Goal: Task Accomplishment & Management: Manage account settings

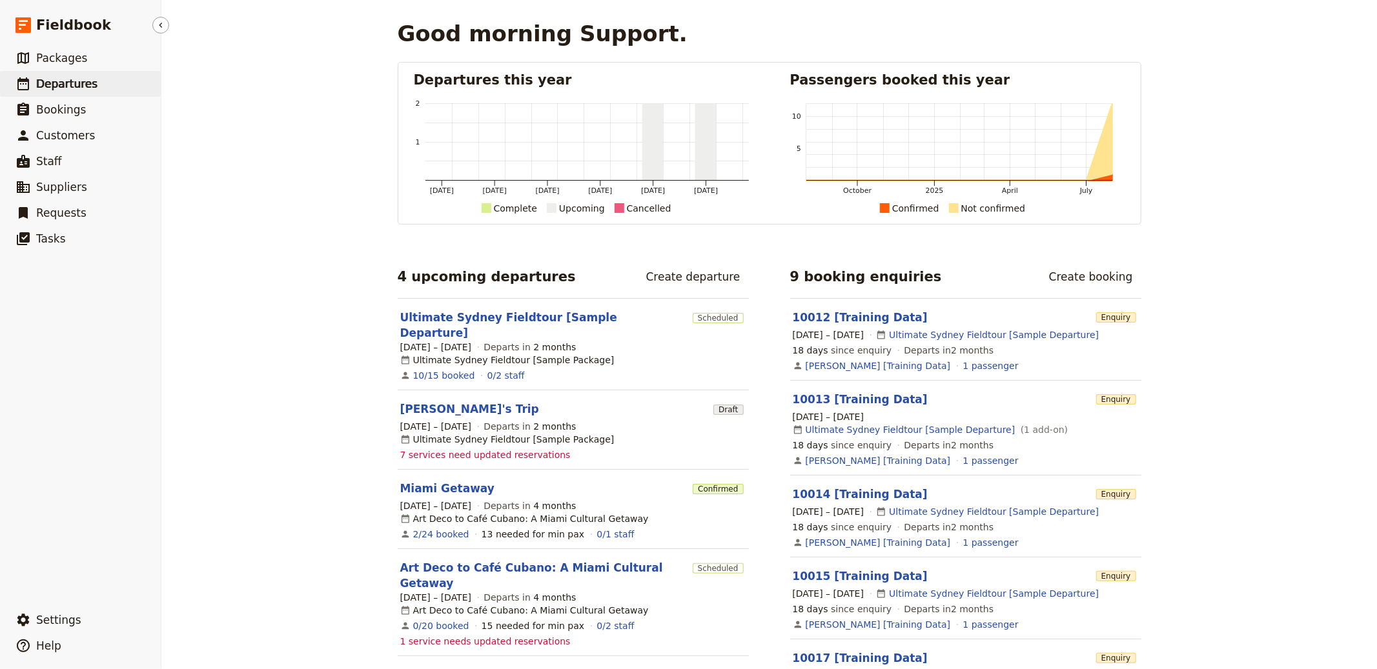
click at [92, 85] on link "​ Departures" at bounding box center [80, 84] width 161 height 26
select select "CREATED_AT"
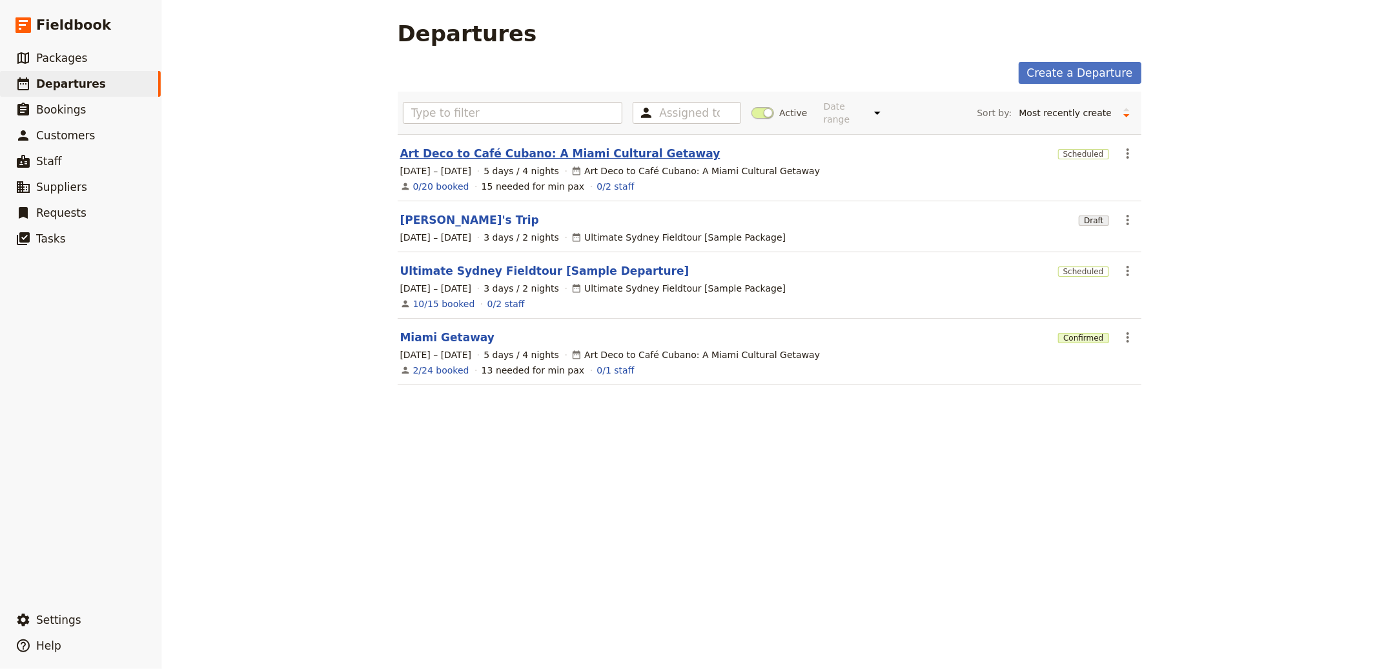
click at [599, 148] on link "Art Deco to Café Cubano: A Miami Cultural Getaway" at bounding box center [560, 153] width 320 height 15
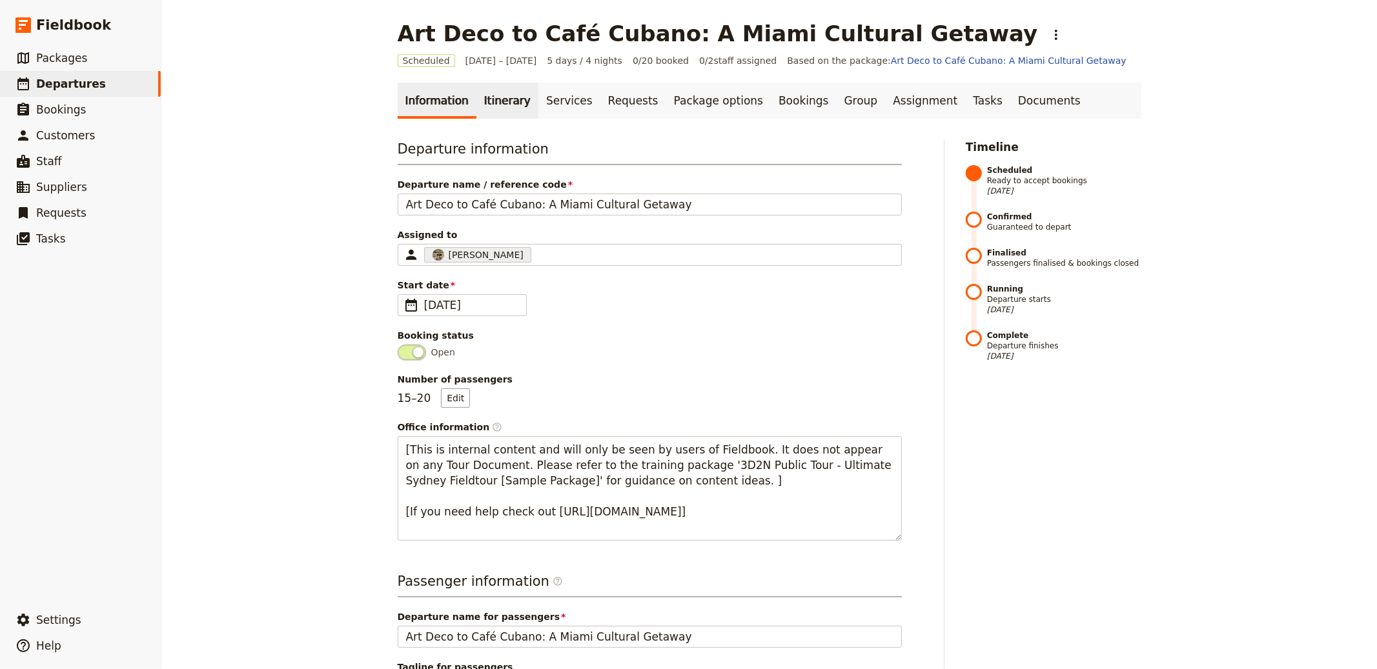
click at [482, 86] on link "Itinerary" at bounding box center [507, 101] width 62 height 36
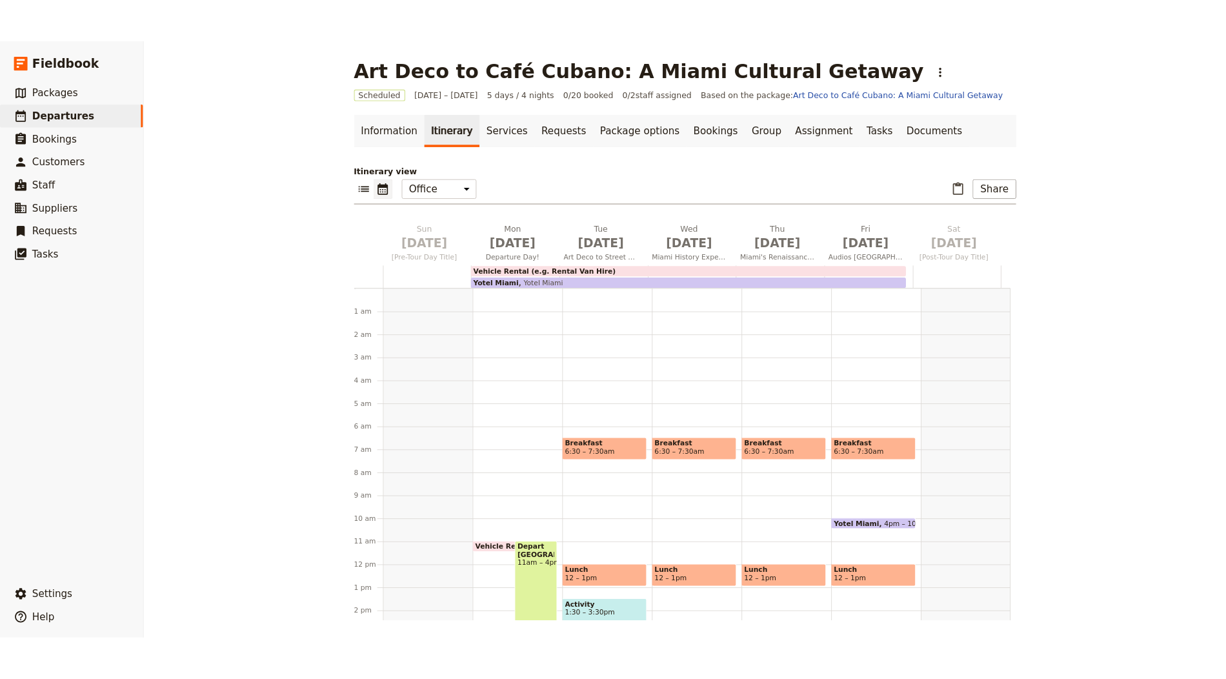
scroll to position [155, 0]
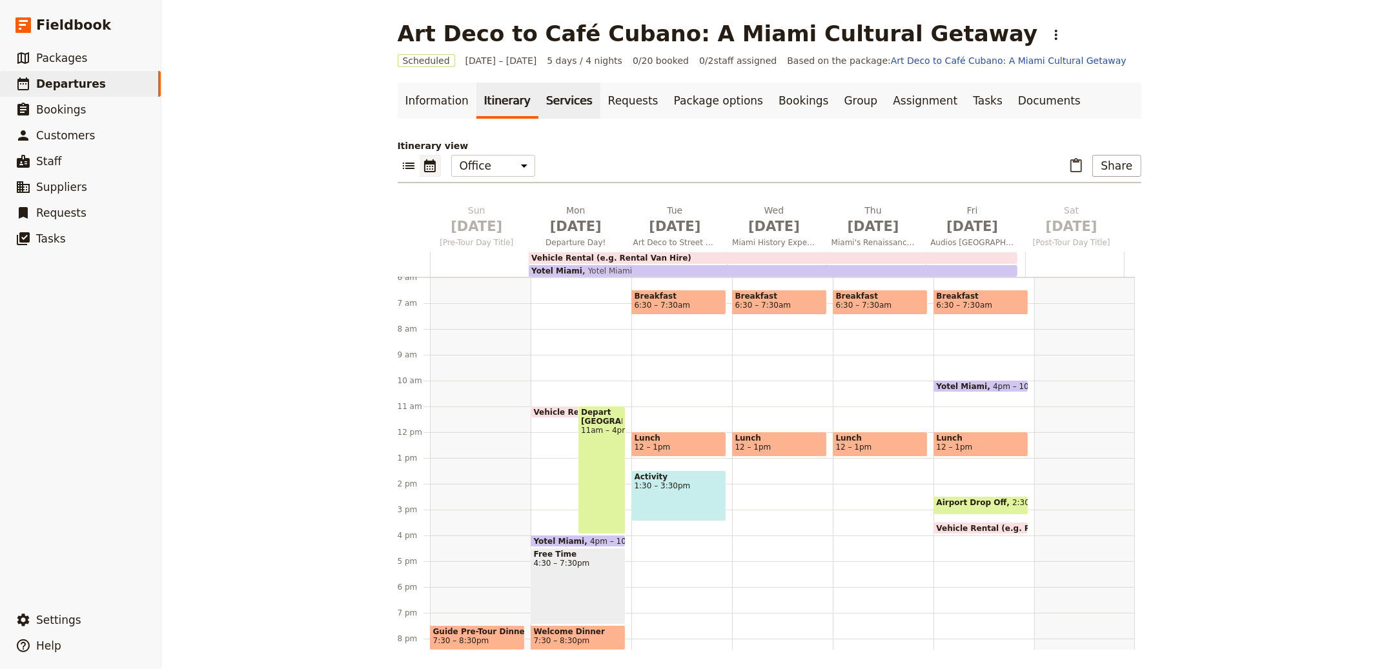
click at [538, 88] on link "Services" at bounding box center [569, 101] width 62 height 36
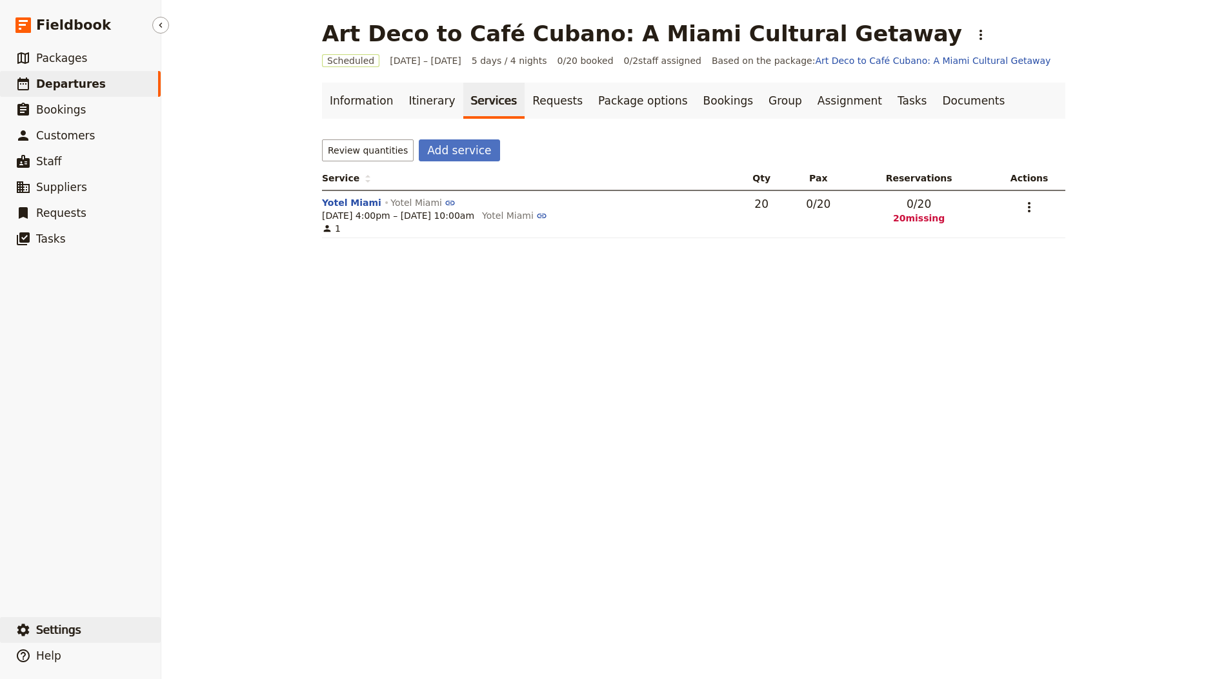
click at [63, 628] on span "Settings" at bounding box center [58, 630] width 45 height 13
click at [196, 590] on span "Your organization" at bounding box center [213, 594] width 78 height 13
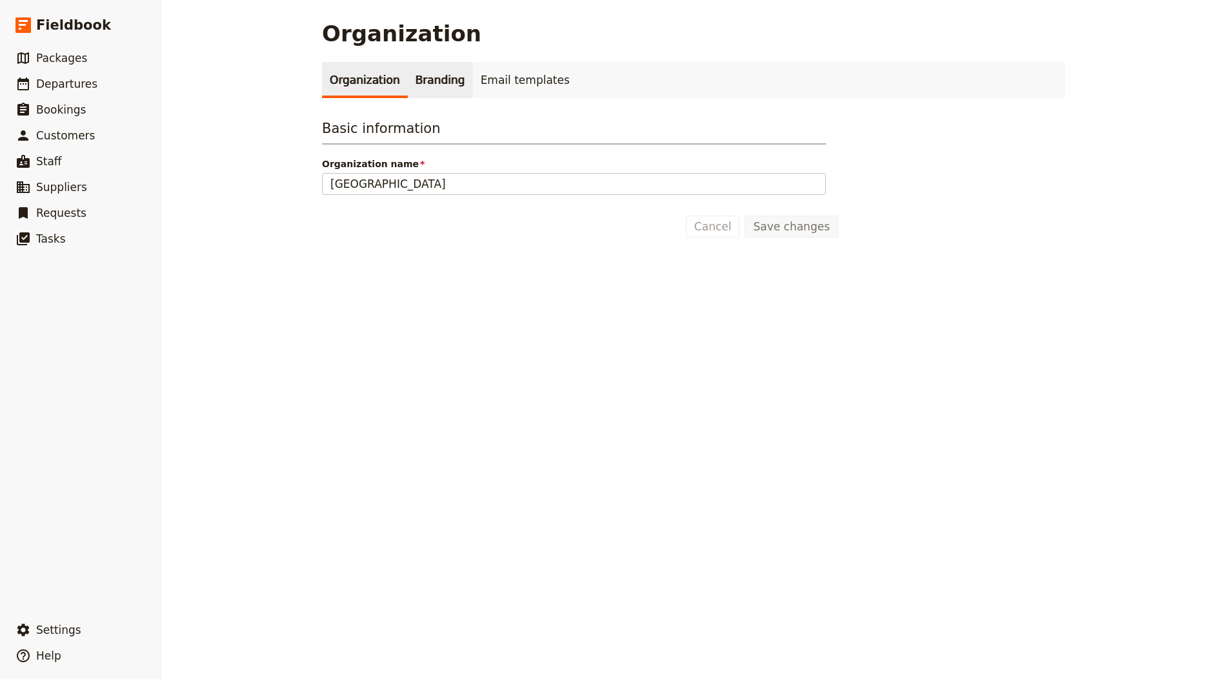
click at [413, 78] on link "Branding" at bounding box center [440, 80] width 65 height 36
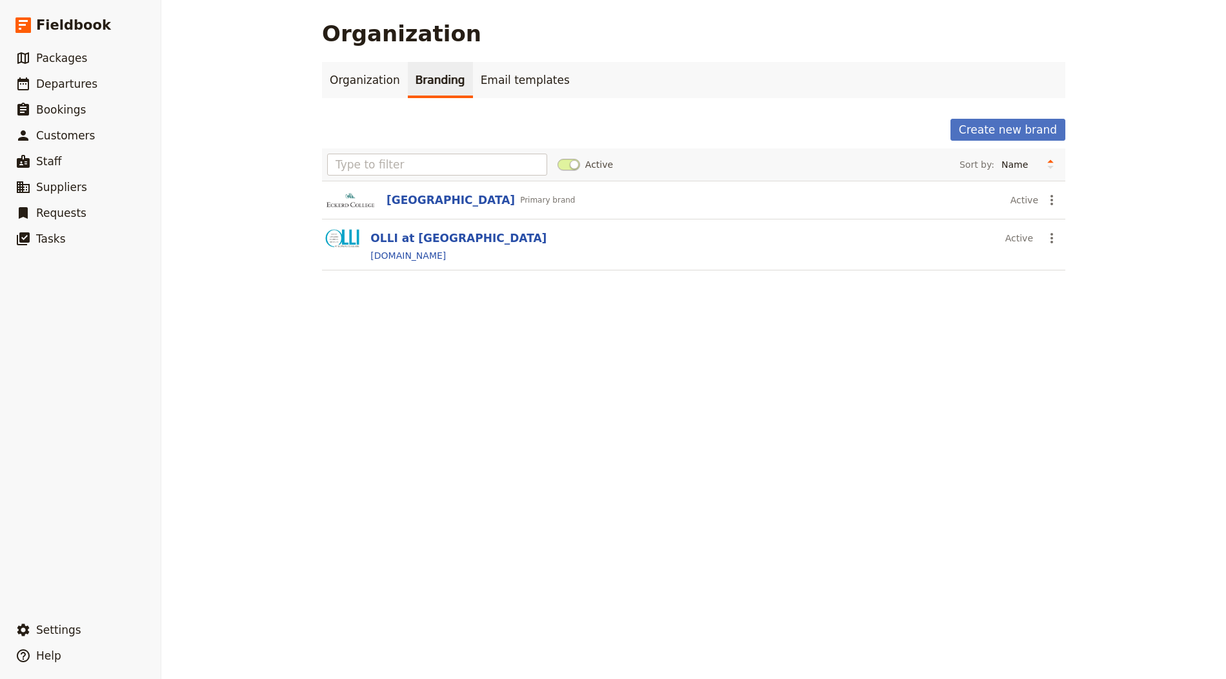
click at [484, 463] on div "Organization Organization Branding Email templates Create new brand Active Sort…" at bounding box center [693, 339] width 1065 height 679
click at [100, 620] on button "​ Settings" at bounding box center [80, 630] width 161 height 26
click at [224, 602] on link "Your organization" at bounding box center [227, 594] width 120 height 18
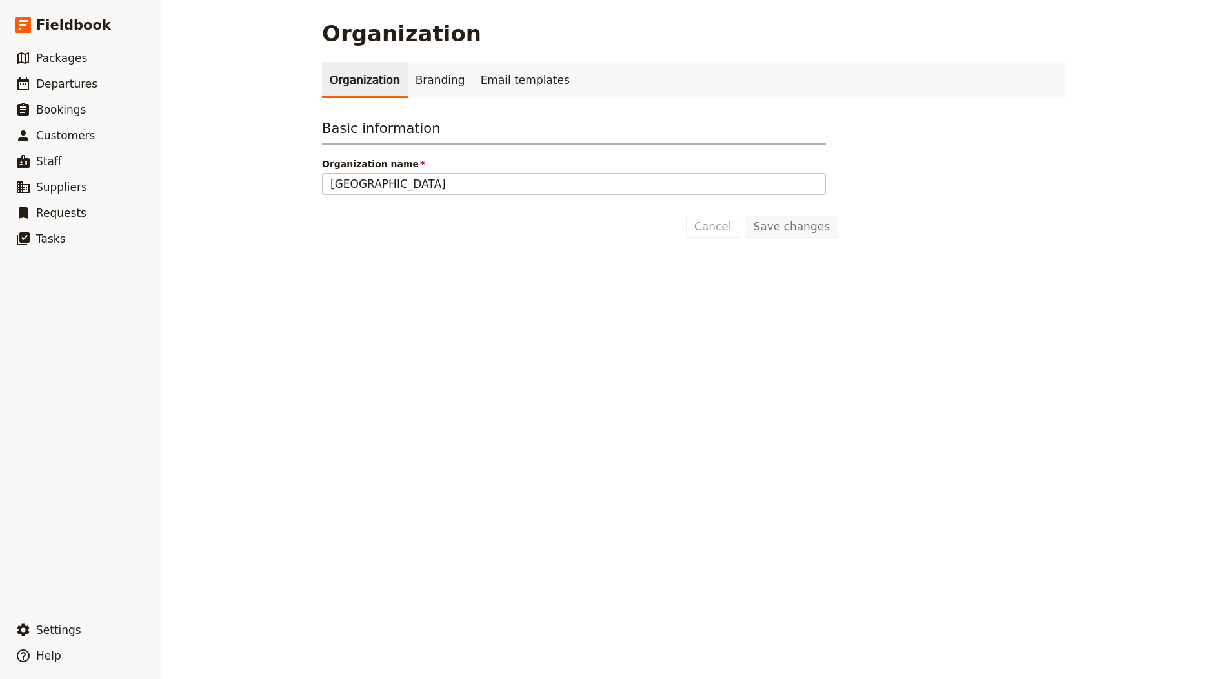
click at [609, 509] on div "Organization Organization Branding Email templates Basic information Organizati…" at bounding box center [693, 339] width 1065 height 679
click at [439, 80] on link "Branding" at bounding box center [440, 80] width 65 height 36
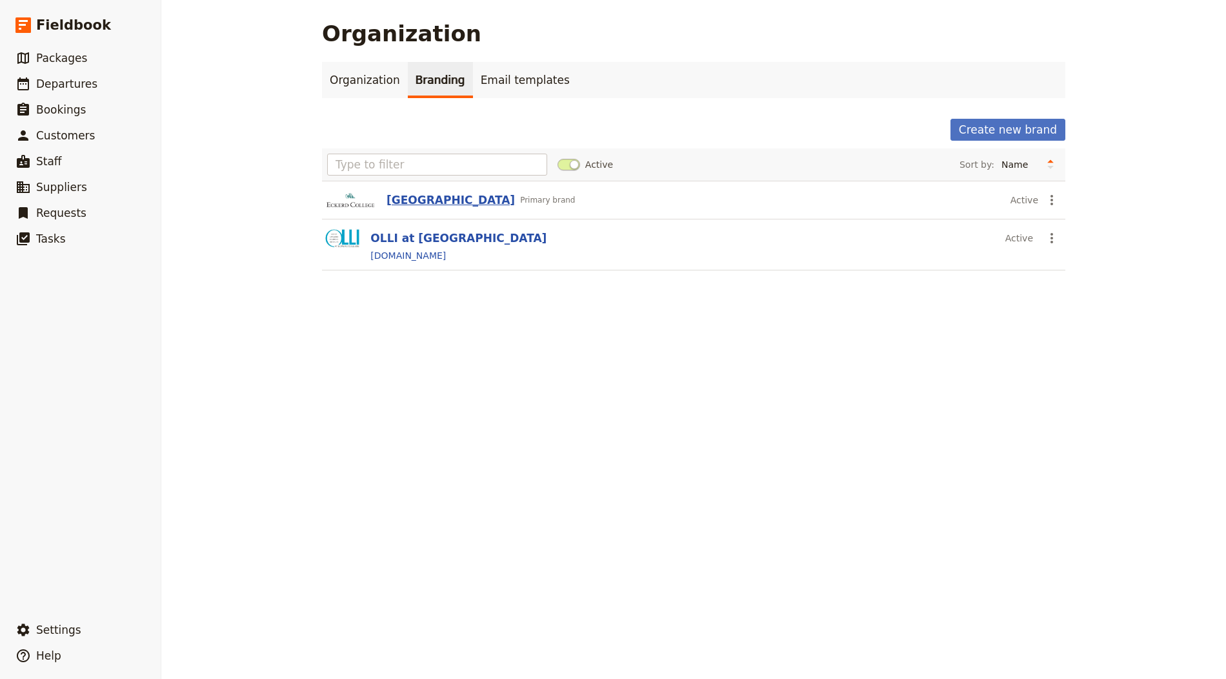
click at [420, 203] on button "[GEOGRAPHIC_DATA]" at bounding box center [451, 199] width 128 height 15
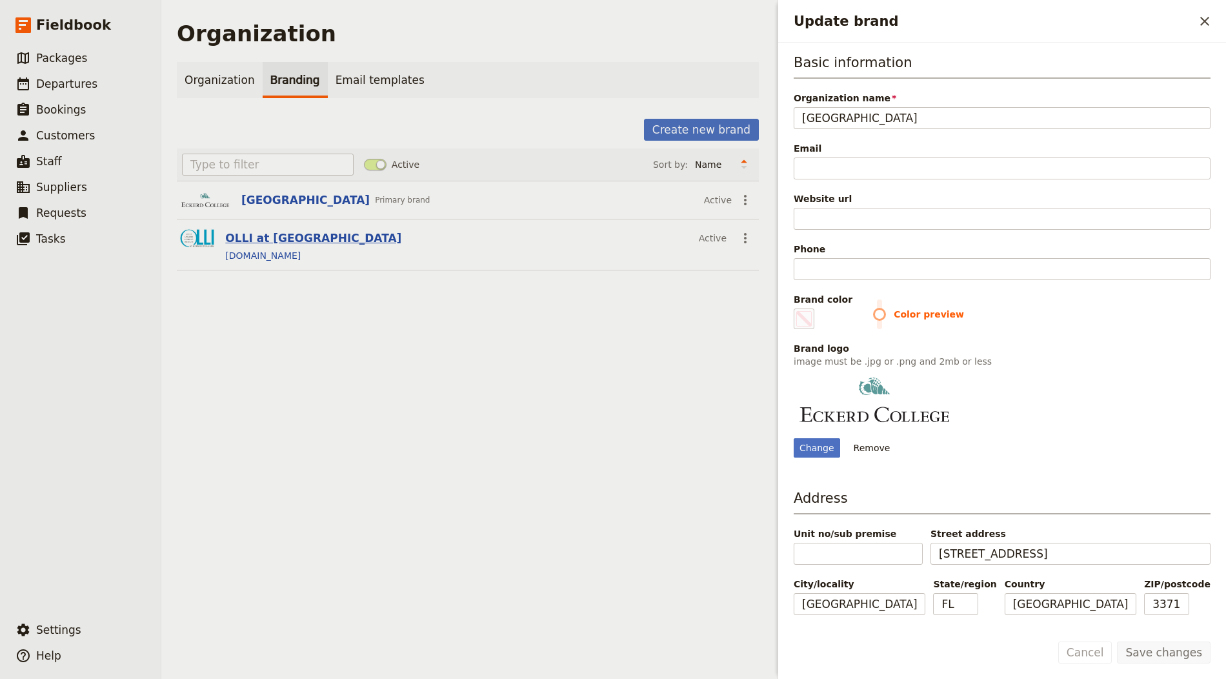
click at [271, 235] on button "OLLI at [GEOGRAPHIC_DATA]" at bounding box center [313, 237] width 176 height 15
type input "#000000"
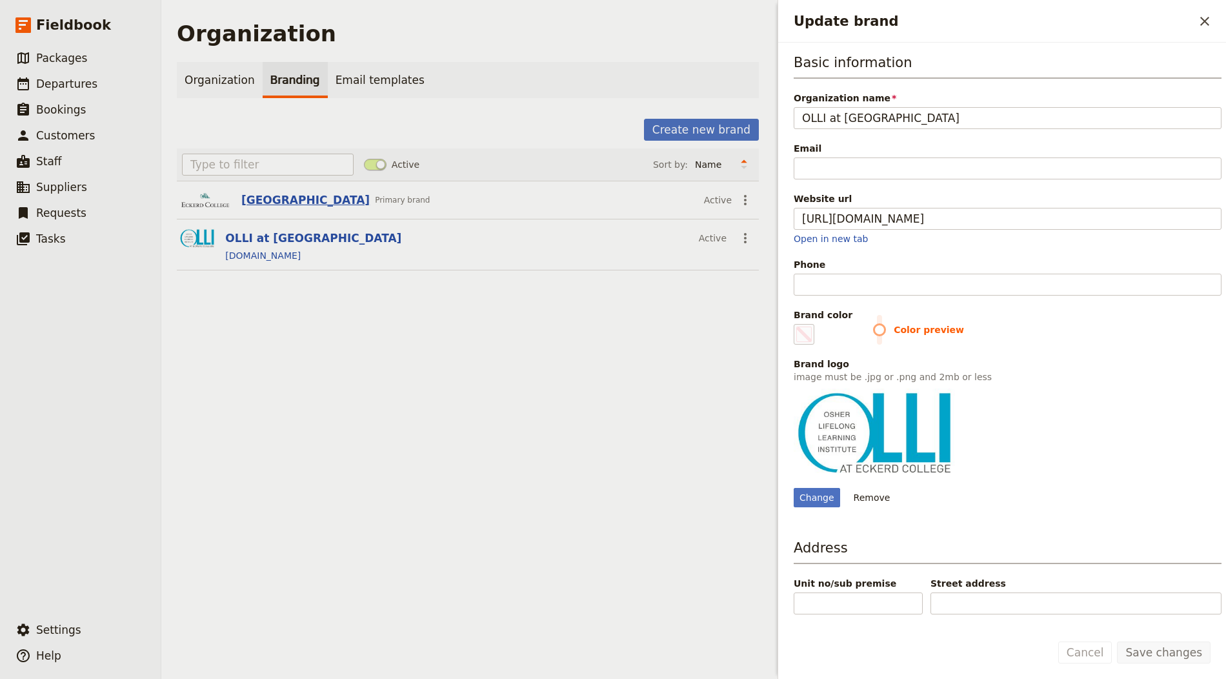
click at [275, 202] on button "[GEOGRAPHIC_DATA]" at bounding box center [305, 199] width 128 height 15
type input "#000000"
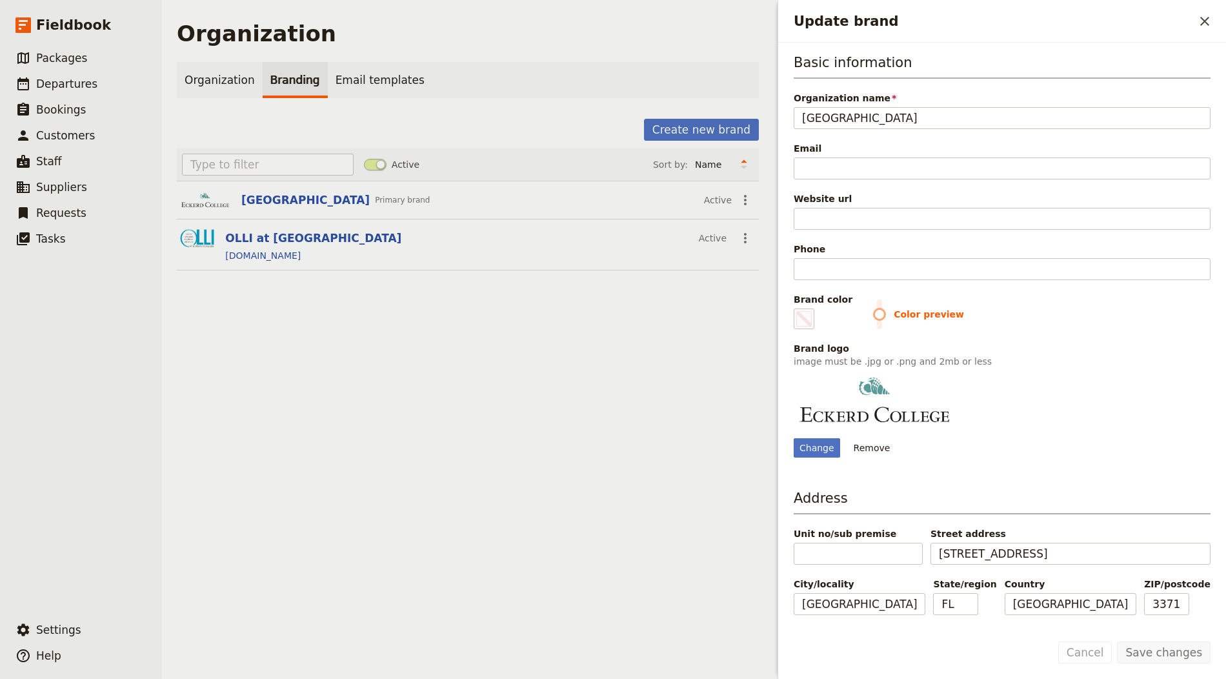
click at [273, 227] on section "OLLI at [GEOGRAPHIC_DATA] Active ​ [DOMAIN_NAME]" at bounding box center [468, 244] width 582 height 51
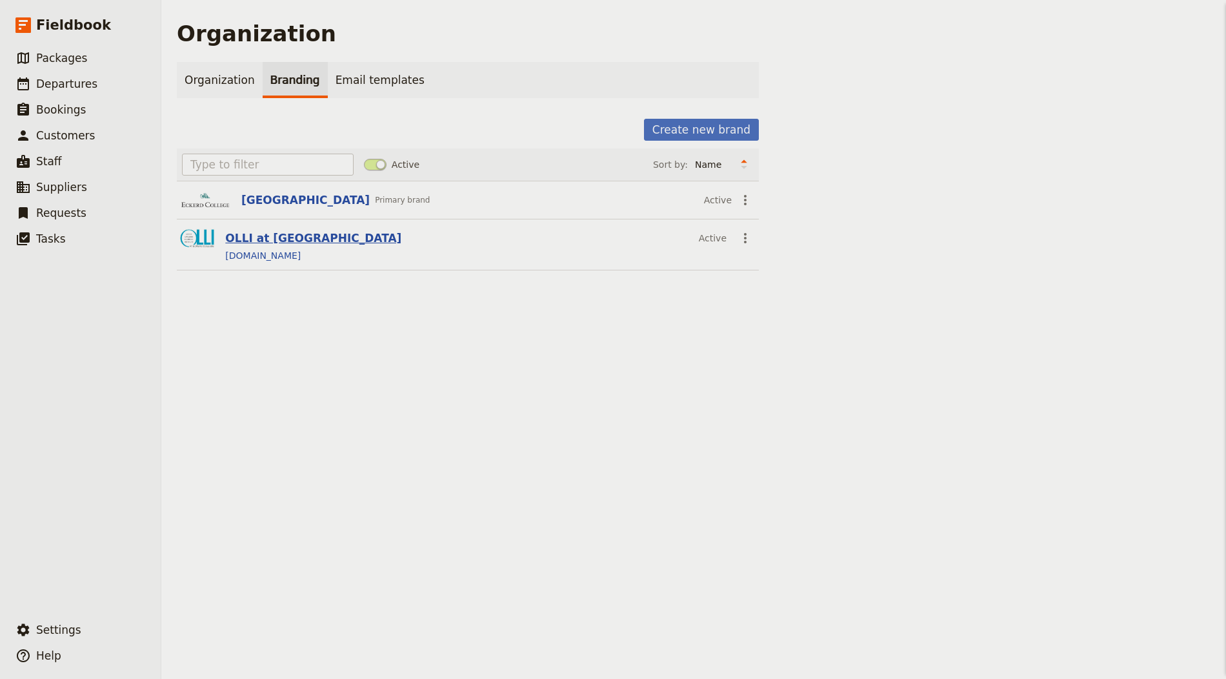
click at [272, 233] on button "OLLI at [GEOGRAPHIC_DATA]" at bounding box center [313, 237] width 176 height 15
type input "#000000"
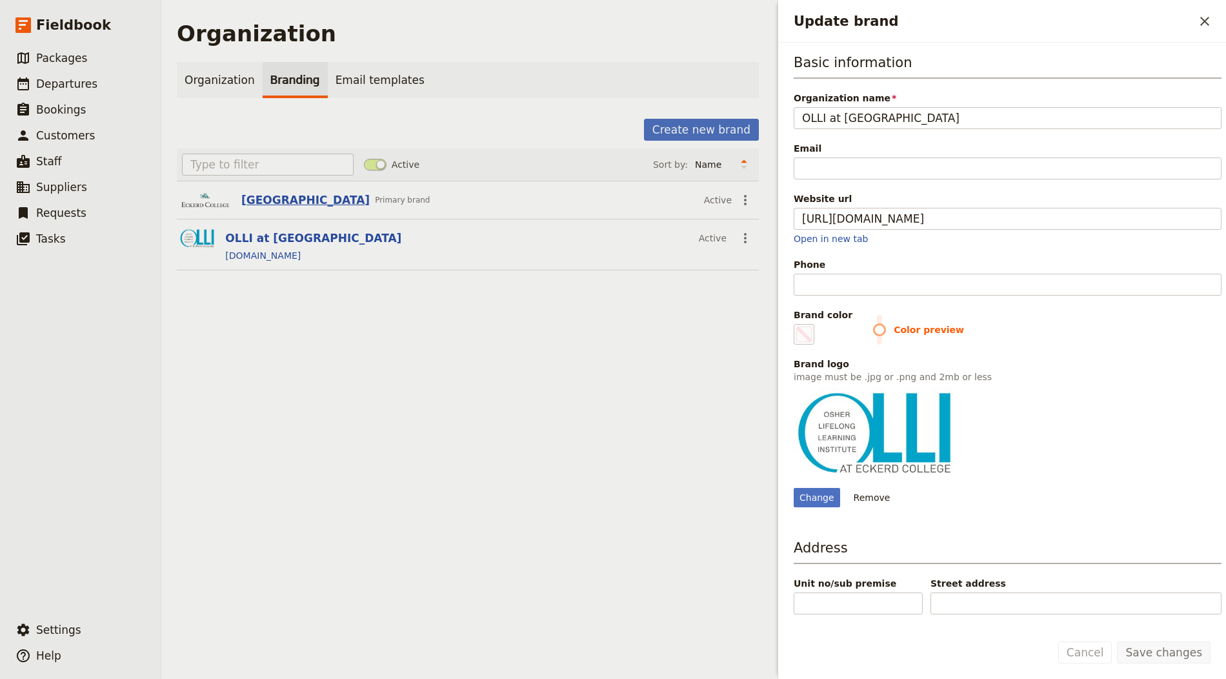
click at [263, 206] on button "[GEOGRAPHIC_DATA]" at bounding box center [305, 199] width 128 height 15
type input "#000000"
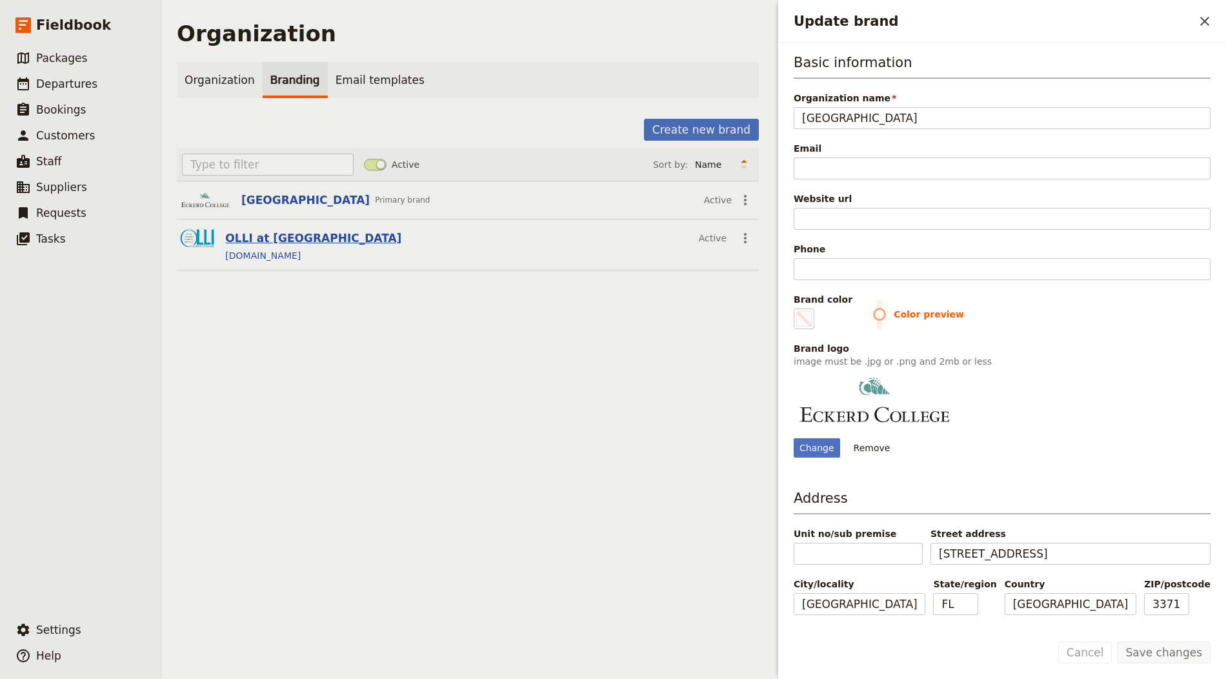
click at [288, 236] on button "OLLI at [GEOGRAPHIC_DATA]" at bounding box center [313, 237] width 176 height 15
type input "#000000"
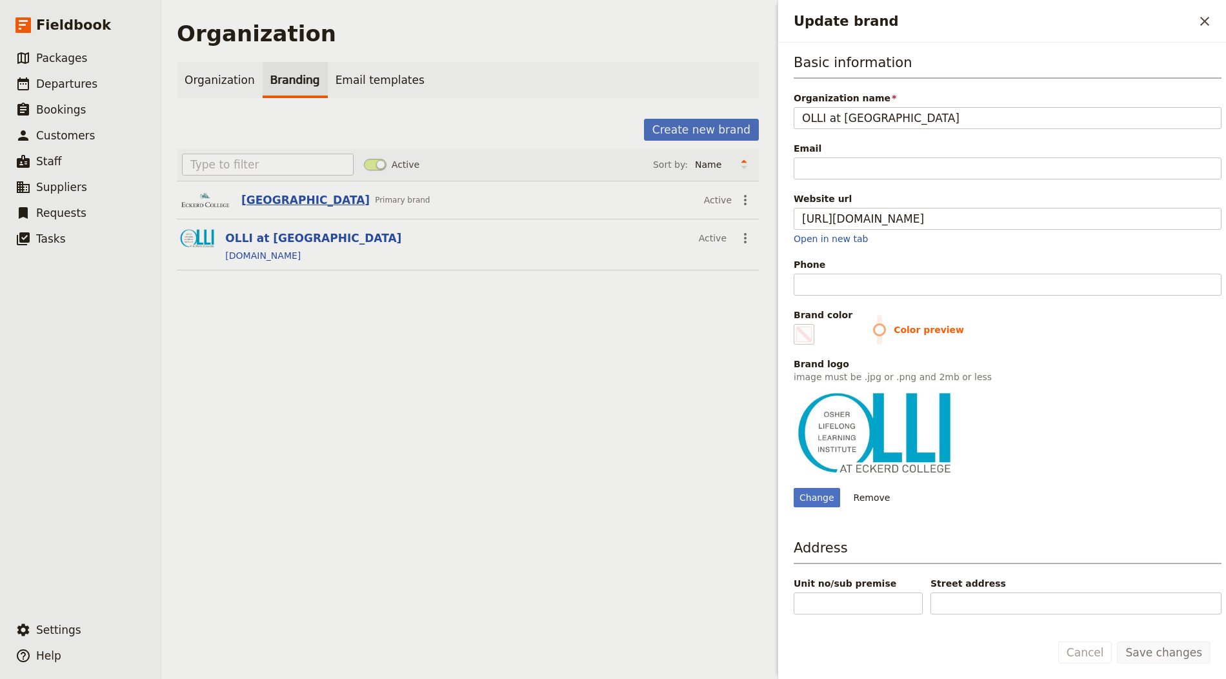
click at [279, 198] on button "[GEOGRAPHIC_DATA]" at bounding box center [305, 199] width 128 height 15
type input "#000000"
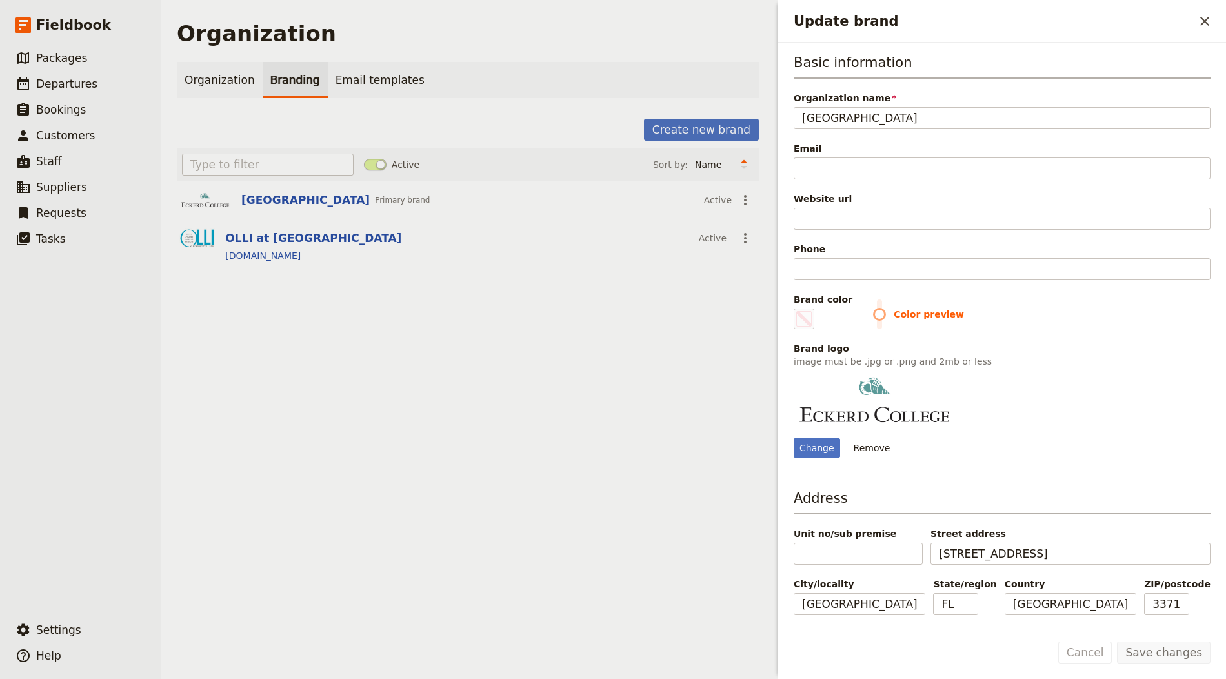
click at [271, 243] on button "OLLI at [GEOGRAPHIC_DATA]" at bounding box center [313, 237] width 176 height 15
type input "#000000"
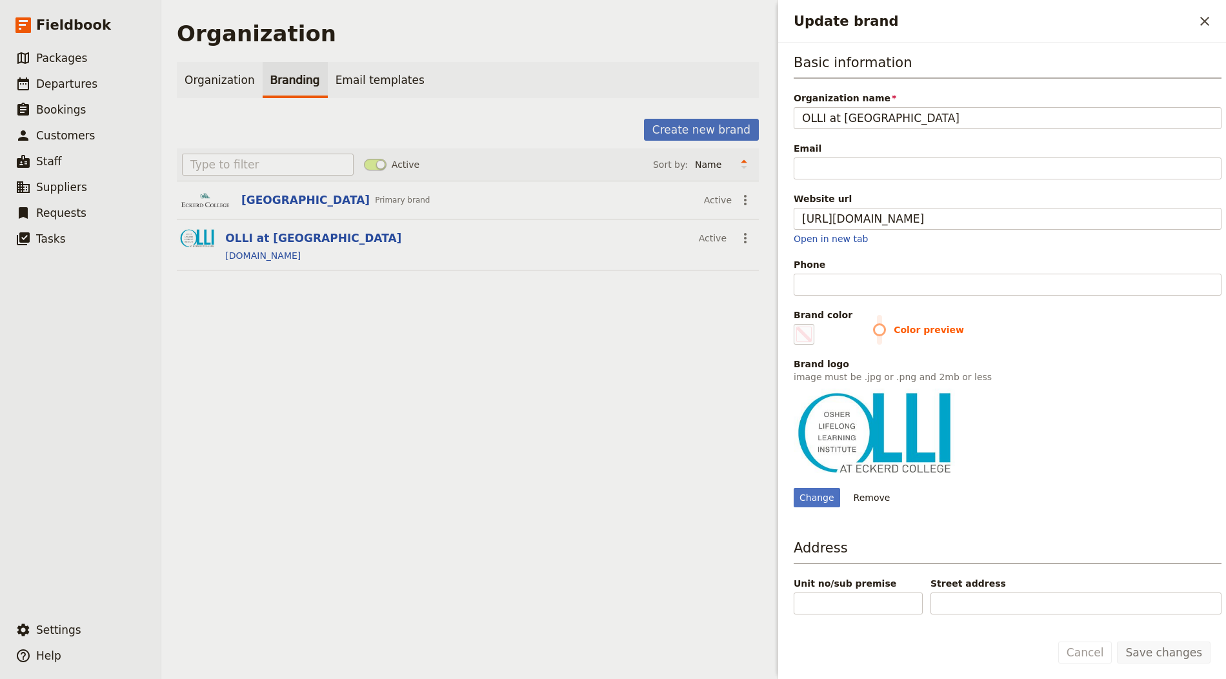
type input "#000000"
click at [479, 529] on div "Organization Organization Branding Email templates Create new brand Active Sort…" at bounding box center [467, 339] width 613 height 679
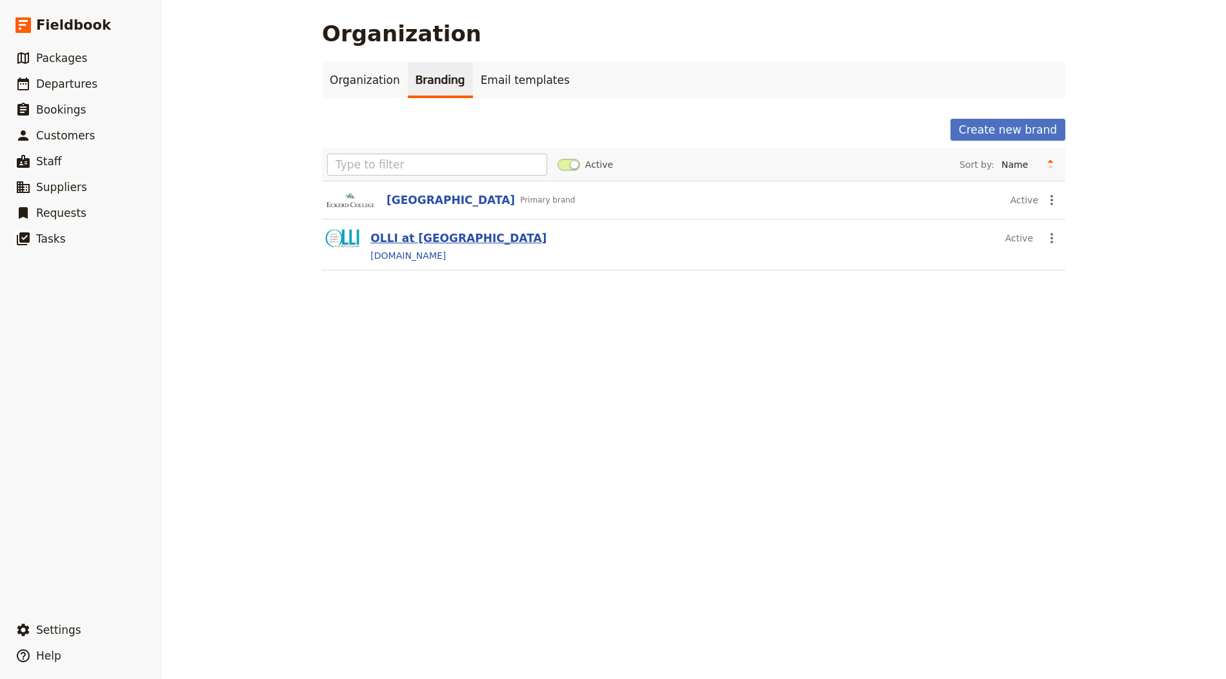
click at [425, 232] on button "OLLI at [GEOGRAPHIC_DATA]" at bounding box center [459, 237] width 176 height 15
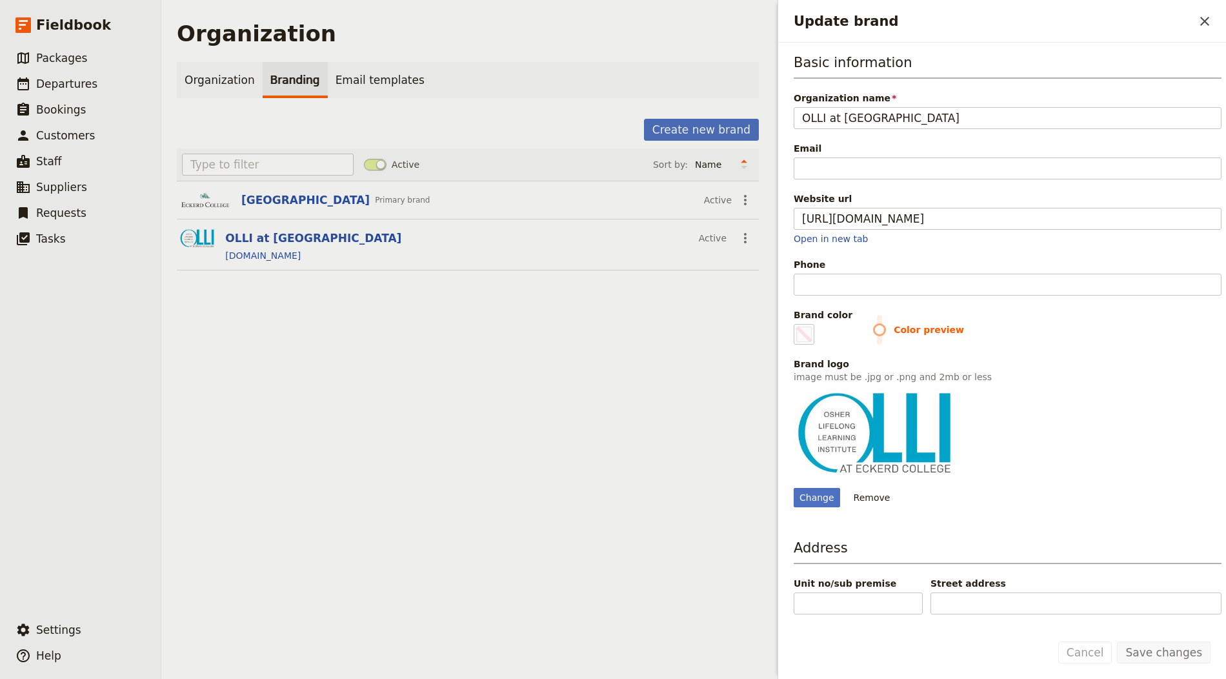
drag, startPoint x: 499, startPoint y: 317, endPoint x: 600, endPoint y: 244, distance: 124.3
click at [498, 317] on div "Organization Organization Branding Email templates Create new brand Active Sort…" at bounding box center [467, 339] width 613 height 679
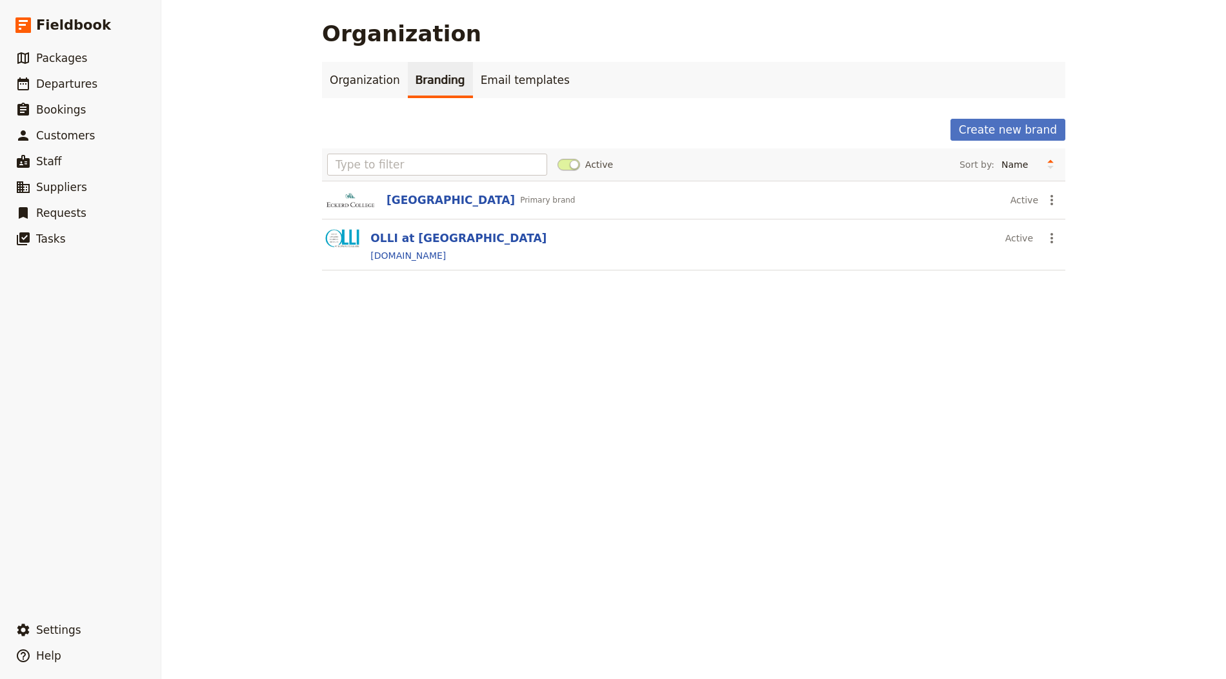
click at [537, 429] on div "Organization Organization Branding Email templates Create new brand Active Sort…" at bounding box center [693, 339] width 1065 height 679
click at [79, 76] on link "​ Departures" at bounding box center [80, 84] width 161 height 26
select select "CREATED_AT"
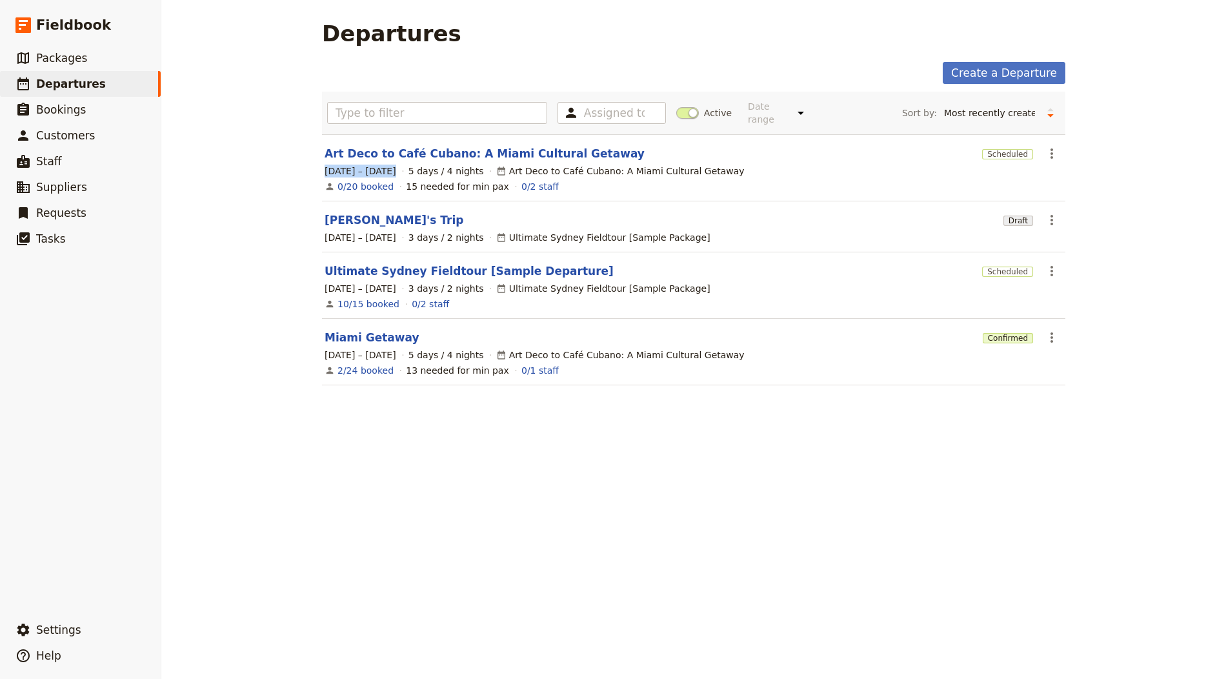
drag, startPoint x: 315, startPoint y: 165, endPoint x: 389, endPoint y: 165, distance: 73.6
click at [389, 165] on main "Departures Create a Departure Assigned to Active Date range This week Next week…" at bounding box center [694, 211] width 775 height 422
click at [498, 480] on div "Departures Create a Departure Assigned to Active Date range This week Next week…" at bounding box center [693, 339] width 1065 height 679
drag, startPoint x: 388, startPoint y: 351, endPoint x: 285, endPoint y: 348, distance: 102.7
click at [285, 348] on div "Departures Create a Departure Assigned to Active Date range This week Next week…" at bounding box center [693, 339] width 1065 height 679
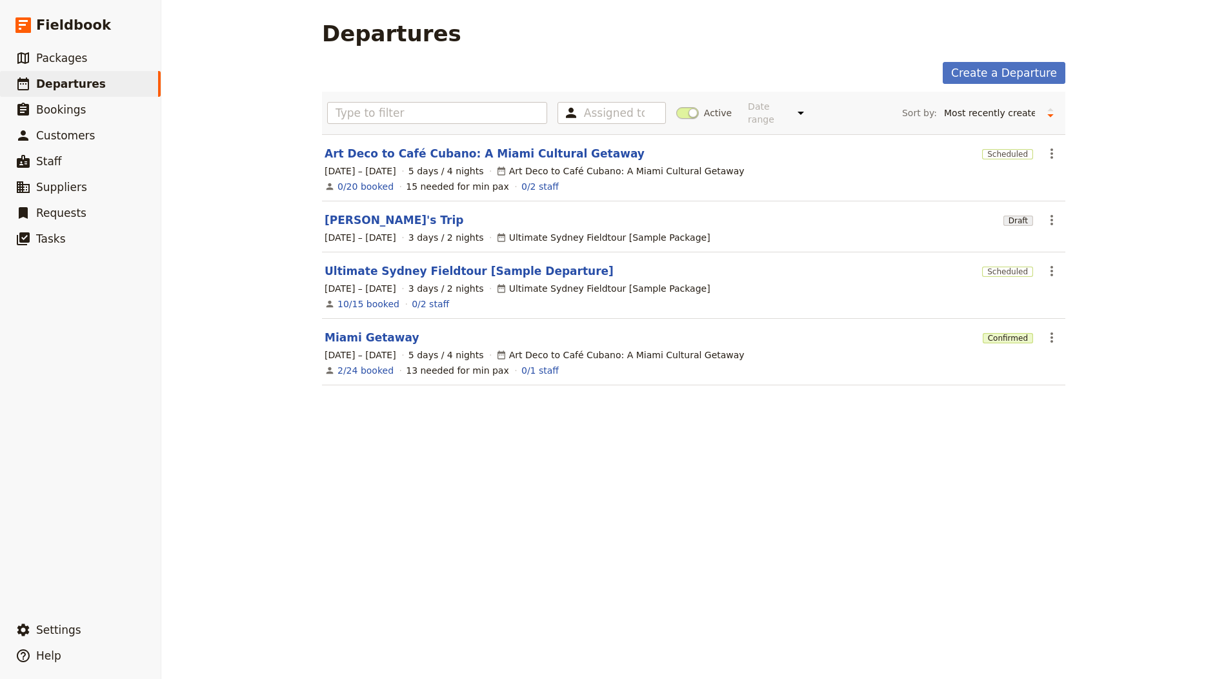
click at [169, 508] on div "Departures Create a Departure Assigned to Active Date range This week Next week…" at bounding box center [693, 339] width 1065 height 679
click at [487, 565] on div "Departures Create a Departure Assigned to Active Date range This week Next week…" at bounding box center [693, 339] width 1065 height 679
click at [620, 66] on div "Create a Departure" at bounding box center [694, 73] width 744 height 22
click at [462, 565] on div "Departures Create a Departure Assigned to Active Date range This week Next week…" at bounding box center [693, 339] width 1065 height 679
drag, startPoint x: 438, startPoint y: 516, endPoint x: 358, endPoint y: 538, distance: 83.6
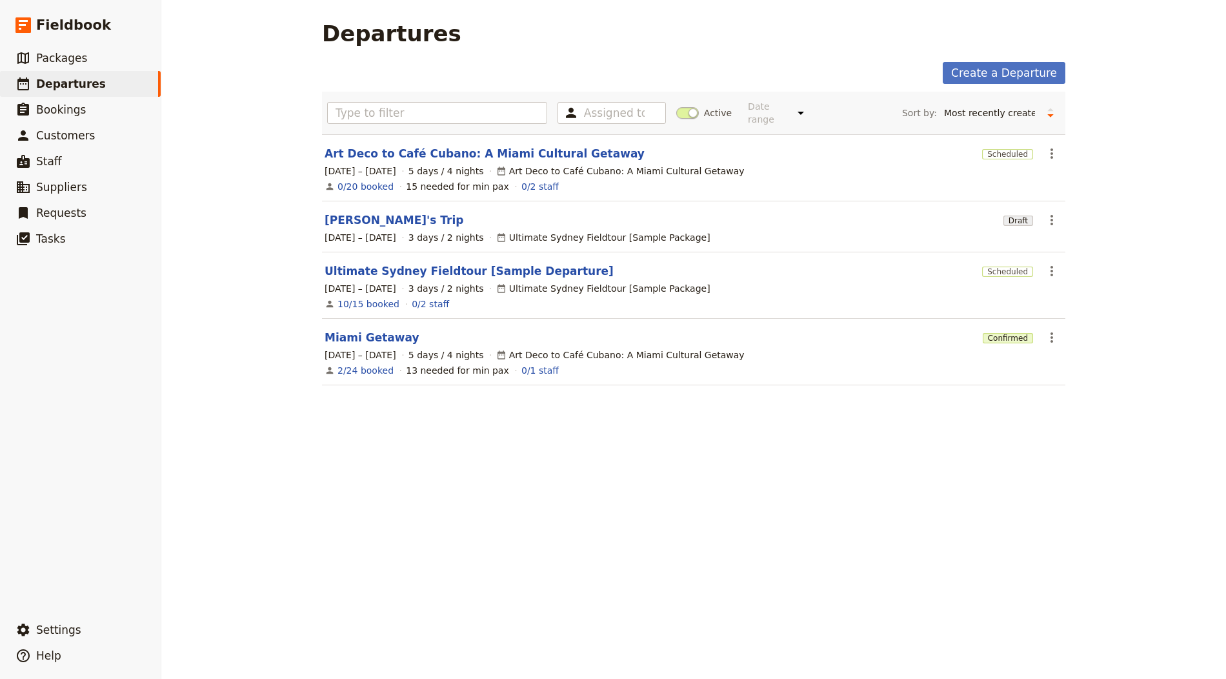
click at [438, 516] on div "Departures Create a Departure Assigned to Active Date range This week Next week…" at bounding box center [693, 339] width 1065 height 679
click at [56, 640] on button "​ Settings" at bounding box center [80, 630] width 161 height 26
click at [658, 445] on div "Departures Create a Departure Assigned to Active Date range This week Next week…" at bounding box center [693, 339] width 1065 height 679
click at [363, 212] on link "[PERSON_NAME]'s Trip" at bounding box center [394, 219] width 139 height 15
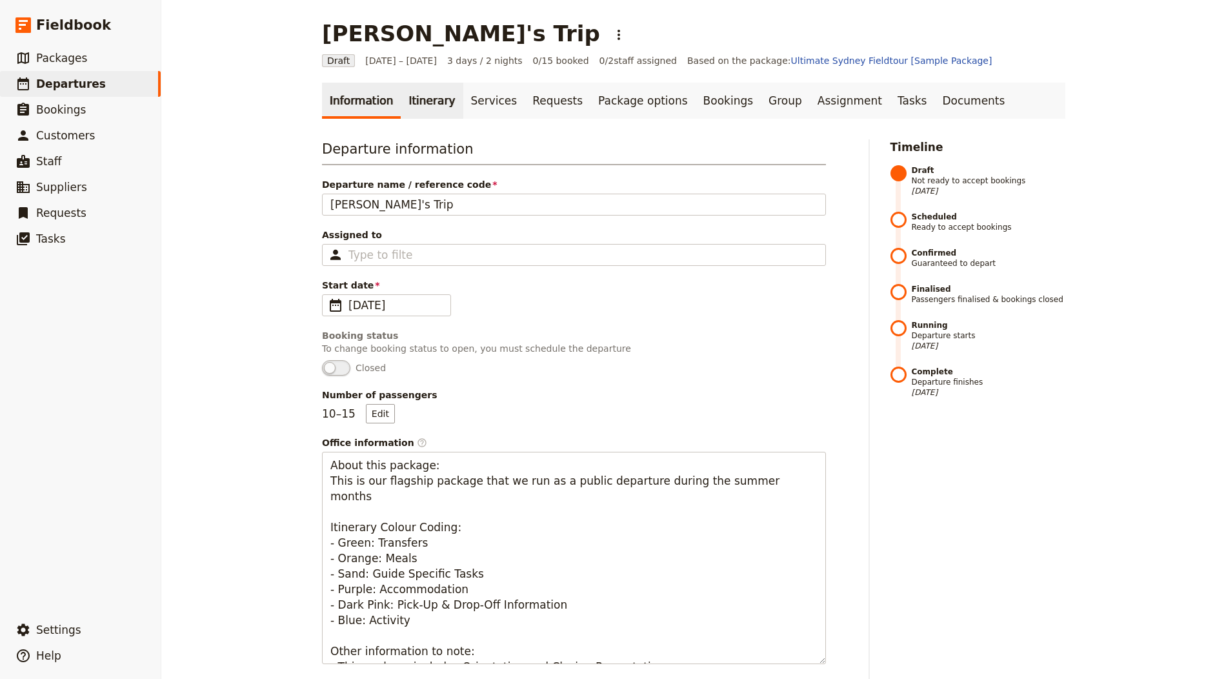
click at [420, 99] on link "Itinerary" at bounding box center [432, 101] width 62 height 36
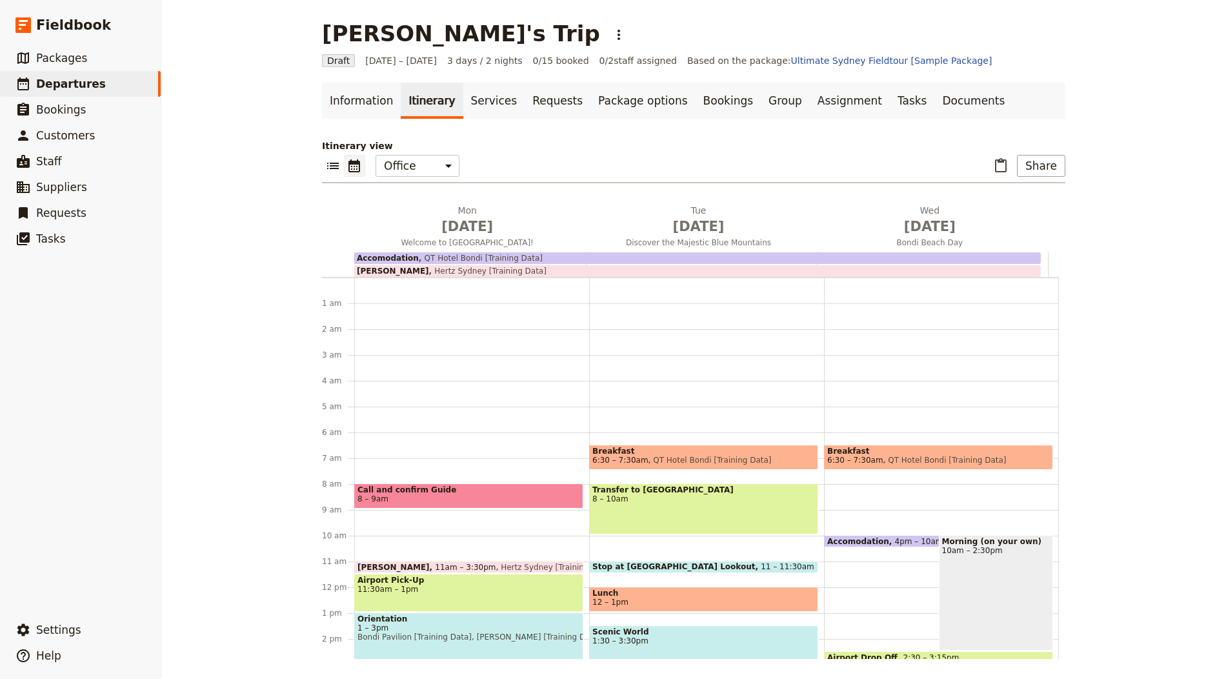
scroll to position [155, 0]
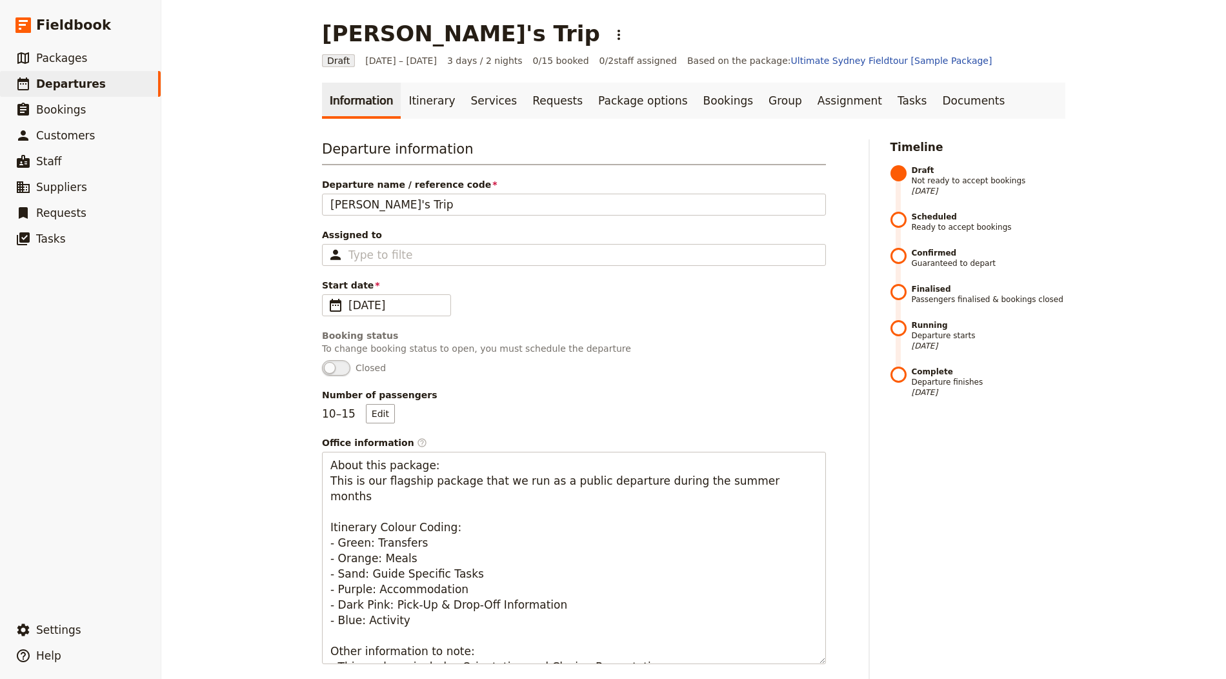
select select "CREATED_AT"
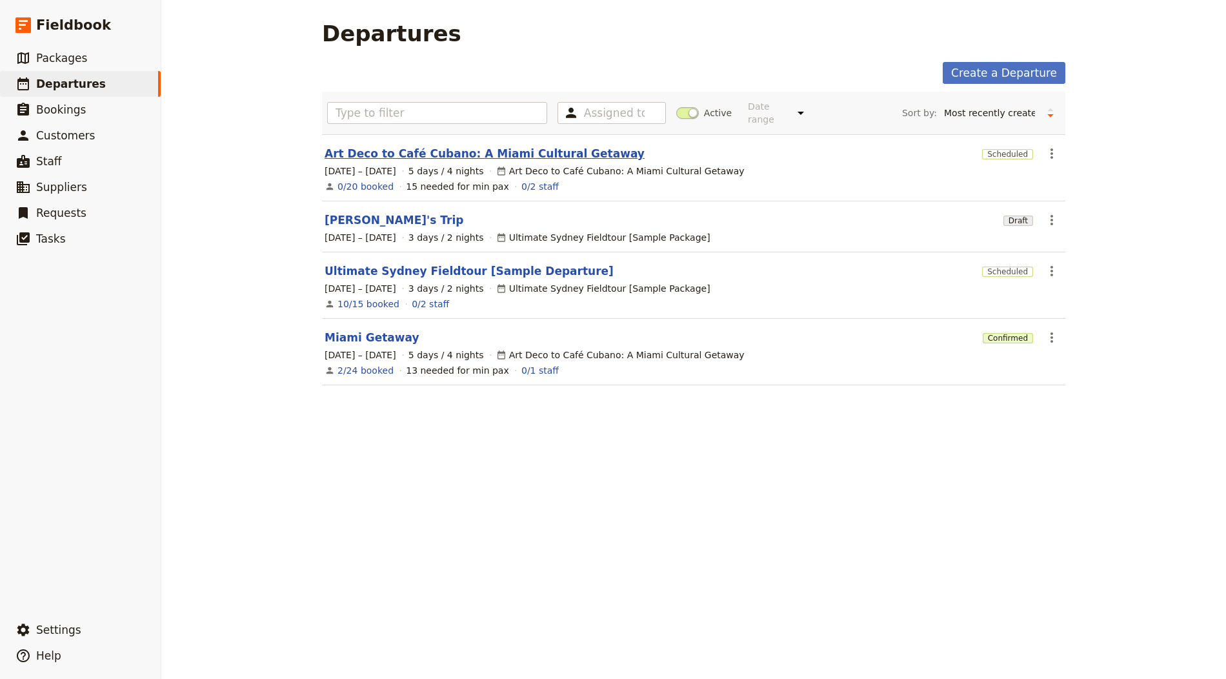
click at [331, 149] on link "Art Deco to Café Cubano: A Miami Cultural Getaway" at bounding box center [485, 153] width 320 height 15
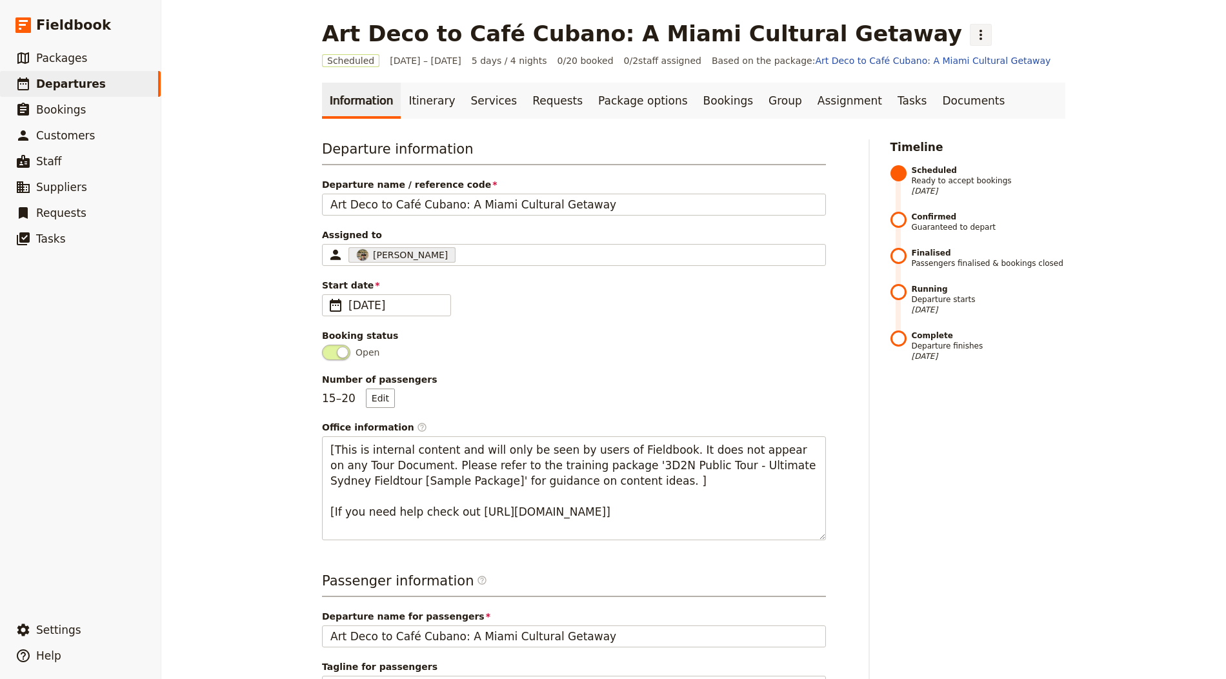
click at [973, 32] on icon "Actions" at bounding box center [980, 34] width 15 height 15
click at [944, 37] on div "Art Deco to Café Cubano: A Miami Cultural Getaway ​" at bounding box center [694, 34] width 744 height 26
click at [700, 95] on link "Bookings" at bounding box center [728, 101] width 65 height 36
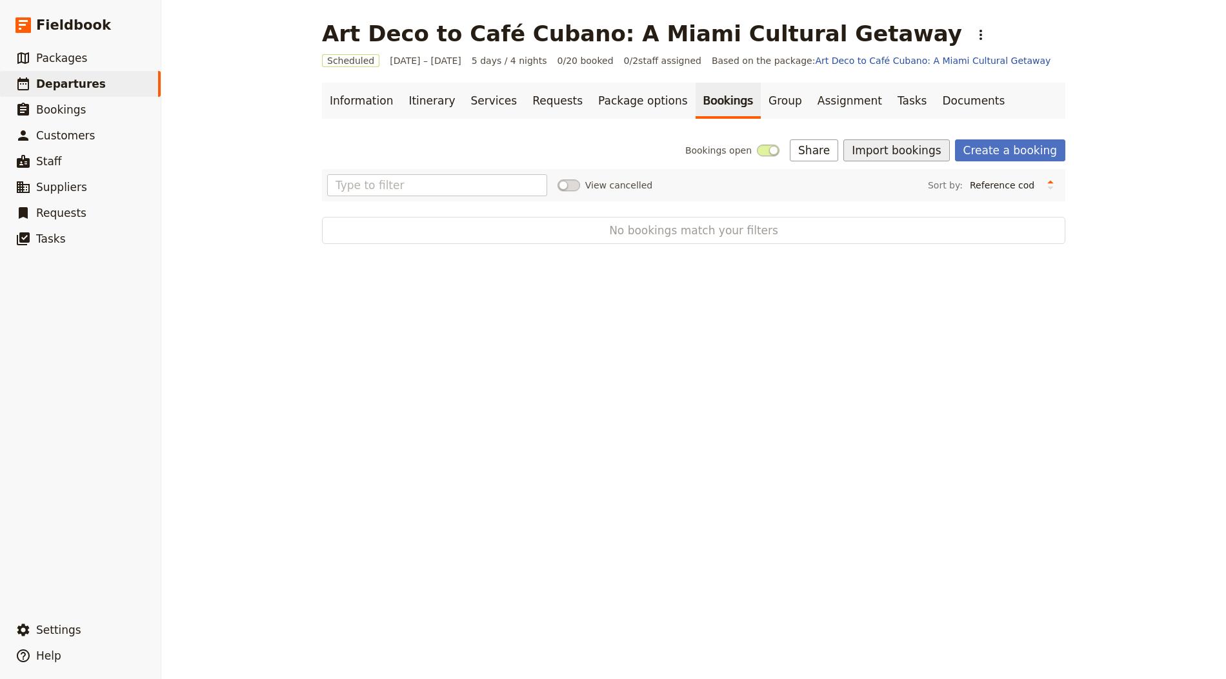
click at [915, 151] on button "Import bookings" at bounding box center [897, 150] width 106 height 22
click at [605, 343] on div "Art Deco to Café Cubano: A Miami Cultural Getaway ​ Scheduled [DATE] – [DATE] 5…" at bounding box center [693, 339] width 1065 height 679
